Goal: Task Accomplishment & Management: Manage account settings

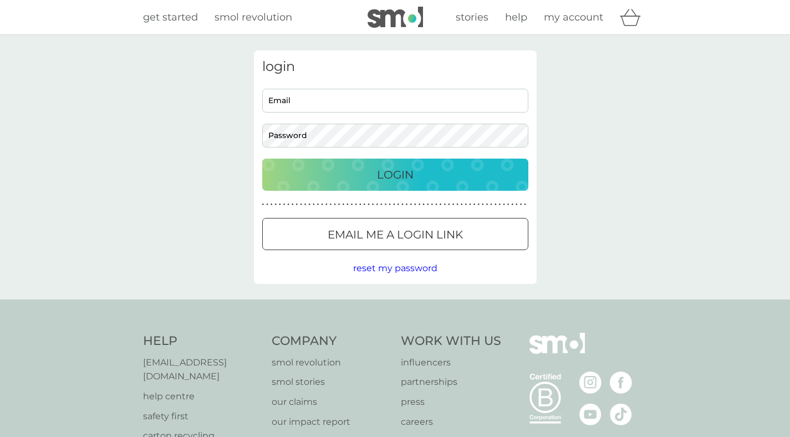
type input "kateneedham.design@gmail.com"
click at [372, 172] on div "Login" at bounding box center [395, 175] width 244 height 18
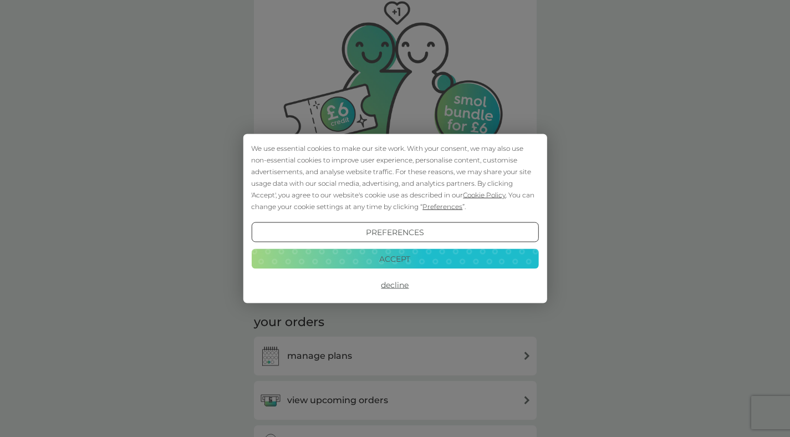
click at [359, 222] on button "Preferences" at bounding box center [394, 232] width 287 height 20
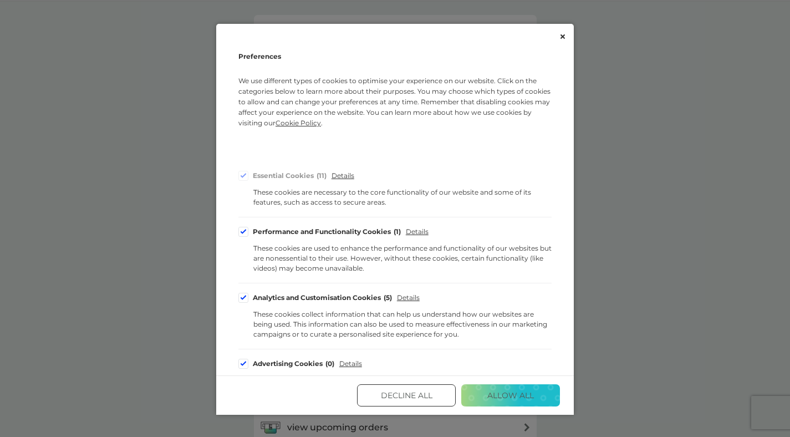
click at [498, 397] on button "Allow All" at bounding box center [510, 395] width 99 height 22
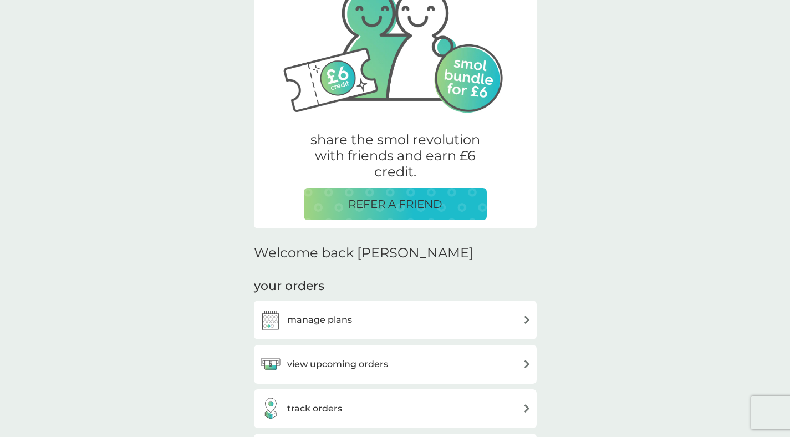
scroll to position [233, 0]
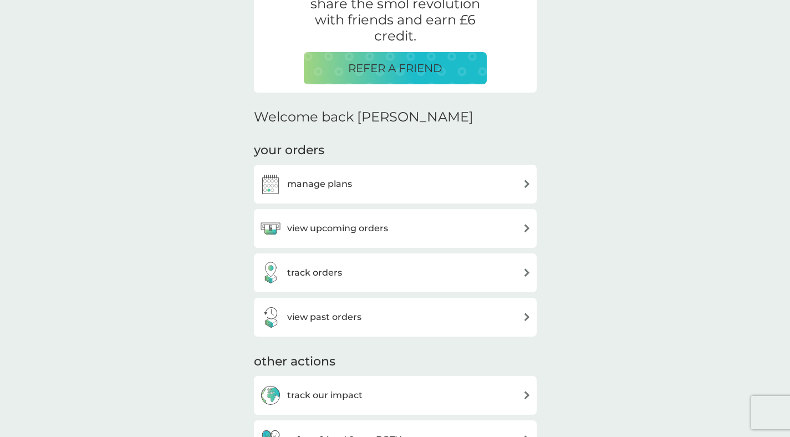
click at [443, 233] on div "view upcoming orders" at bounding box center [395, 228] width 272 height 22
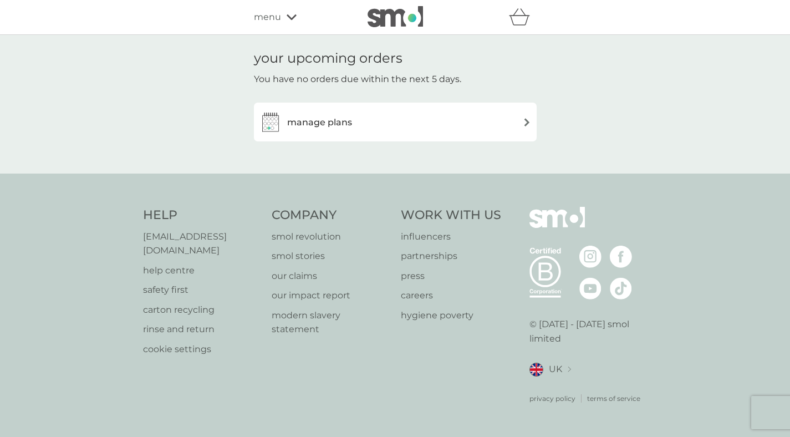
click at [417, 134] on div "manage plans" at bounding box center [395, 122] width 283 height 39
click at [358, 127] on div "manage plans" at bounding box center [395, 122] width 272 height 22
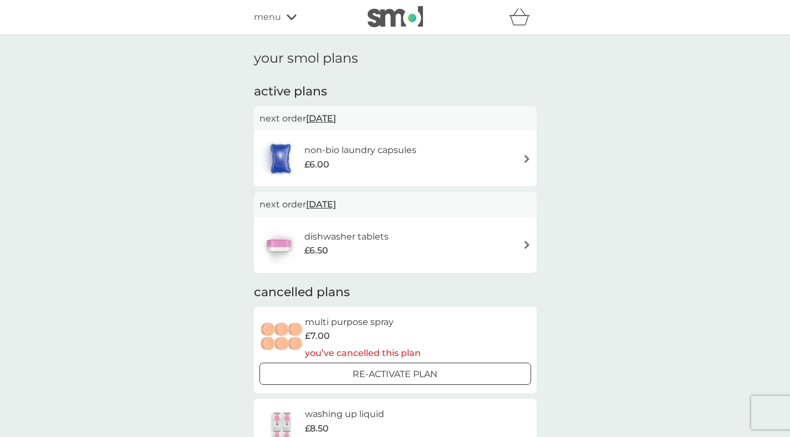
click at [488, 236] on div "dishwasher tablets £6.50" at bounding box center [395, 245] width 272 height 39
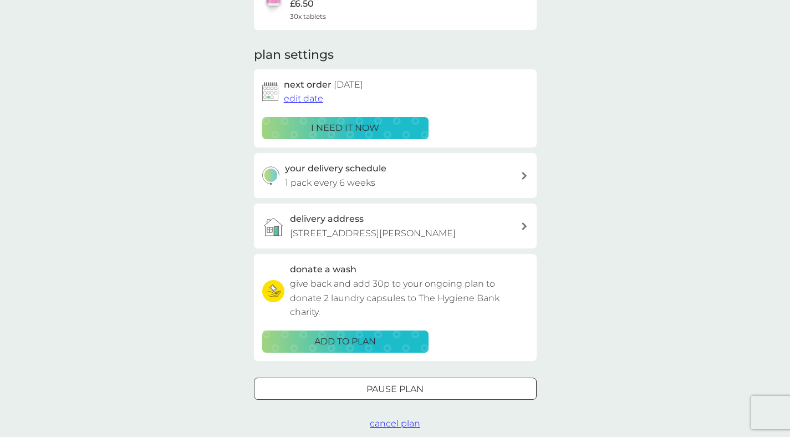
scroll to position [119, 0]
click at [405, 395] on p "Pause plan" at bounding box center [394, 388] width 57 height 14
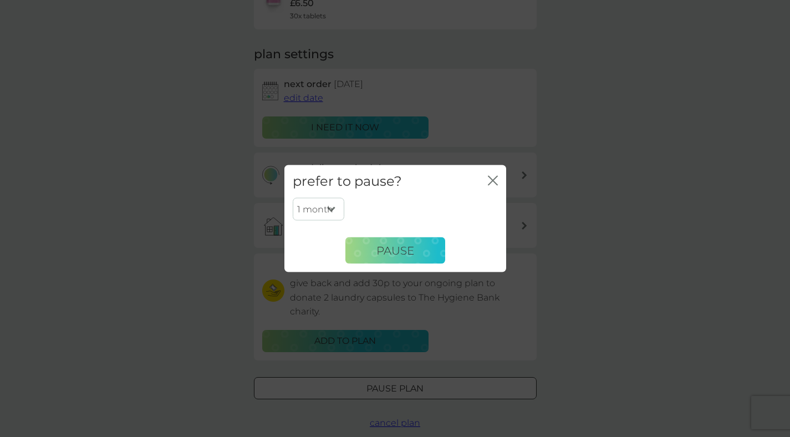
click at [335, 211] on select "1 month 2 months 3 months 4 months 5 months 6 months" at bounding box center [319, 208] width 52 height 23
select select "3"
click at [293, 197] on select "1 month 2 months 3 months 4 months 5 months 6 months" at bounding box center [319, 208] width 52 height 23
click at [379, 257] on button "Pause" at bounding box center [395, 250] width 100 height 27
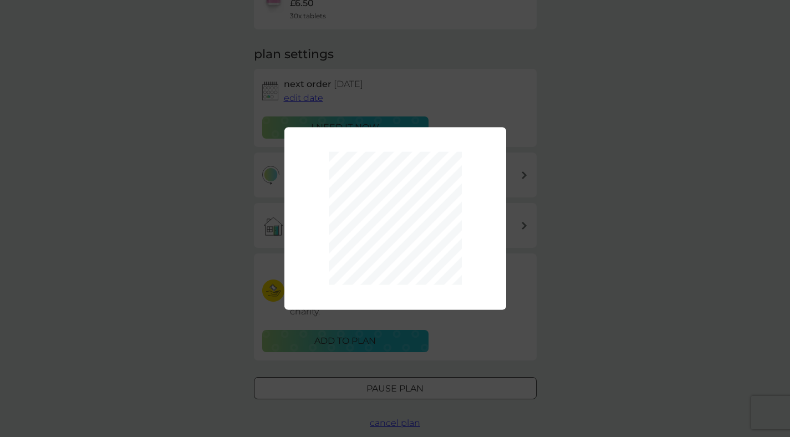
click at [671, 99] on div "1 month 2 months 3 months 4 months 5 months 6 months Pause" at bounding box center [395, 218] width 790 height 437
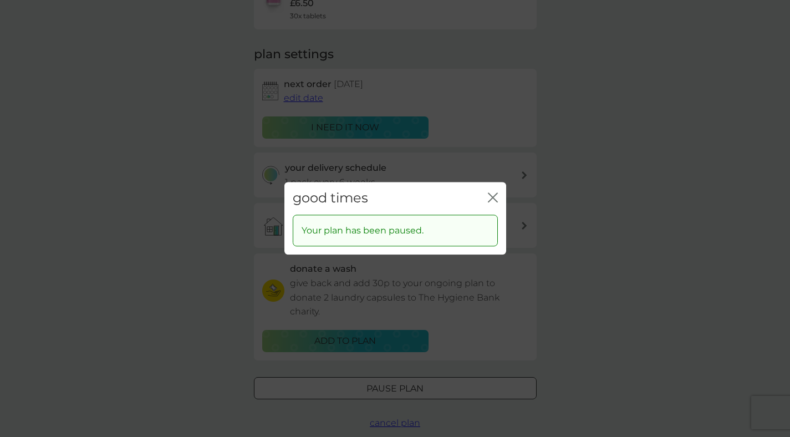
click at [643, 121] on div "good times close Your plan has been paused." at bounding box center [395, 218] width 790 height 437
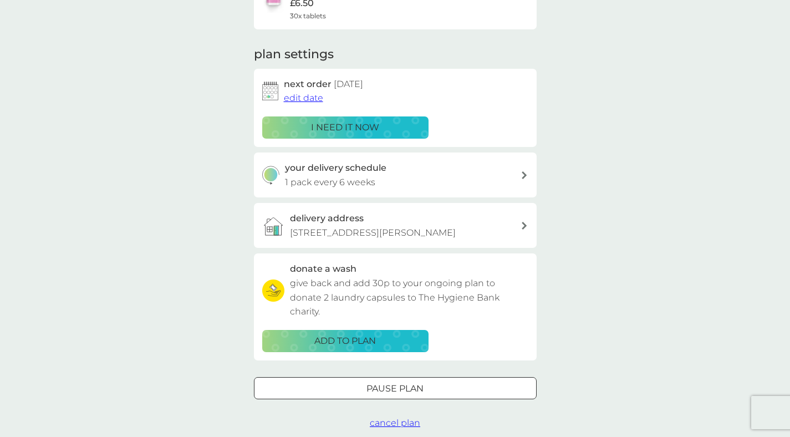
scroll to position [0, 0]
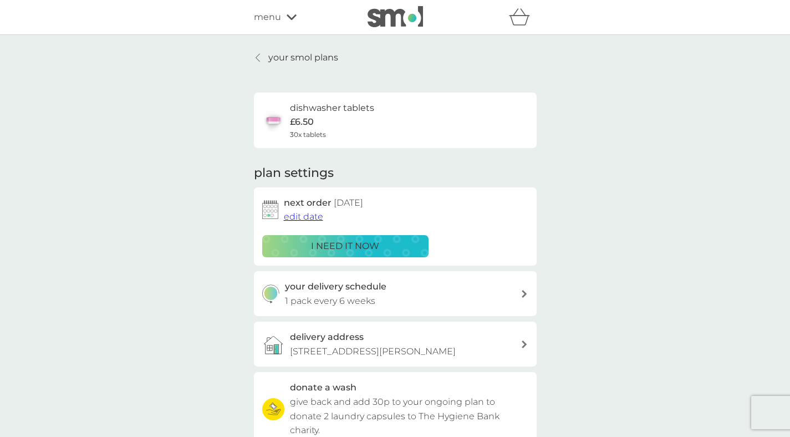
click at [510, 16] on icon "basket" at bounding box center [519, 21] width 19 height 10
